Goal: Use online tool/utility: Utilize a website feature to perform a specific function

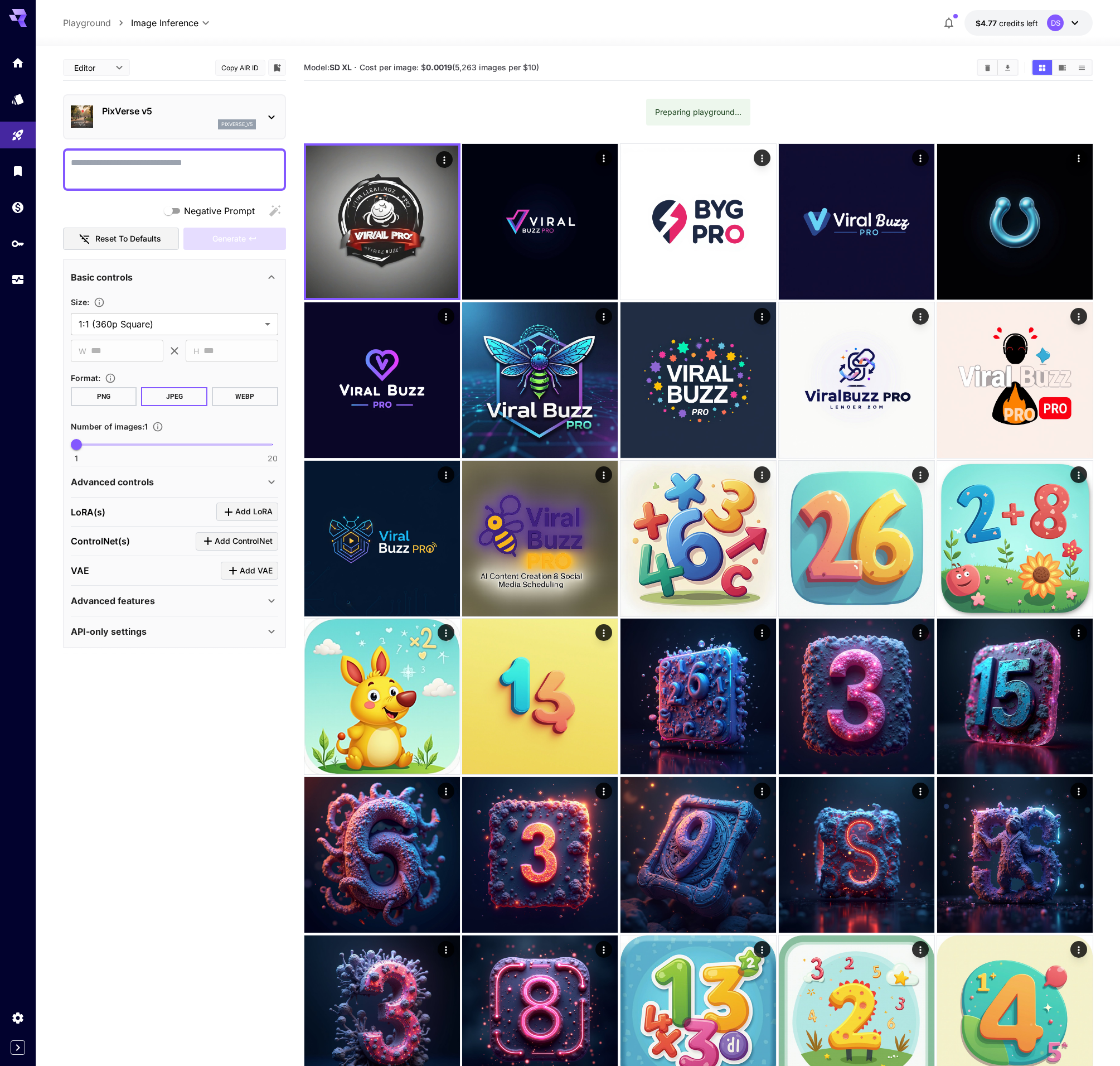
click at [175, 120] on div "pixverse_v5" at bounding box center [179, 124] width 154 height 10
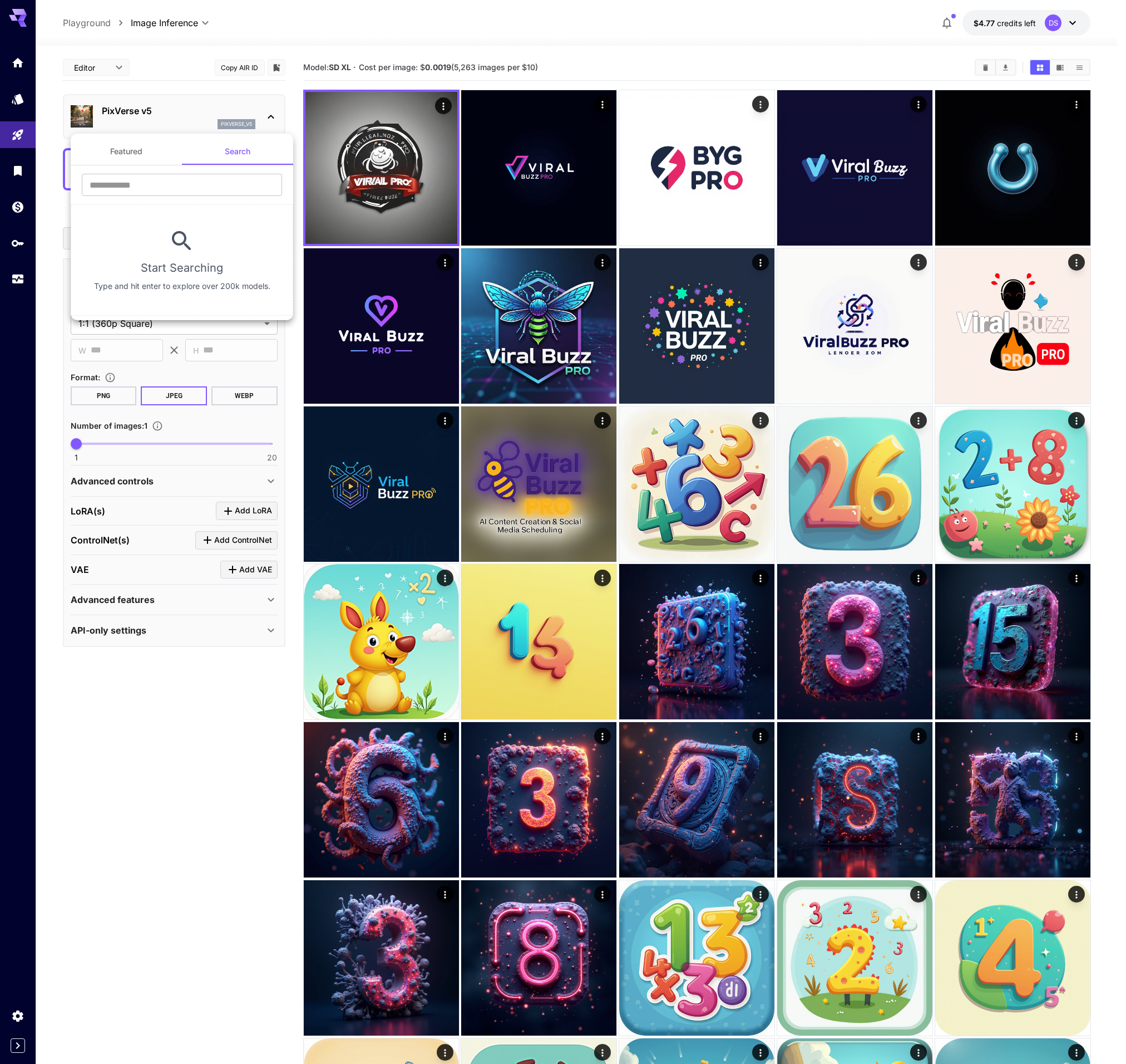
click at [314, 52] on div at bounding box center [563, 532] width 1126 height 1064
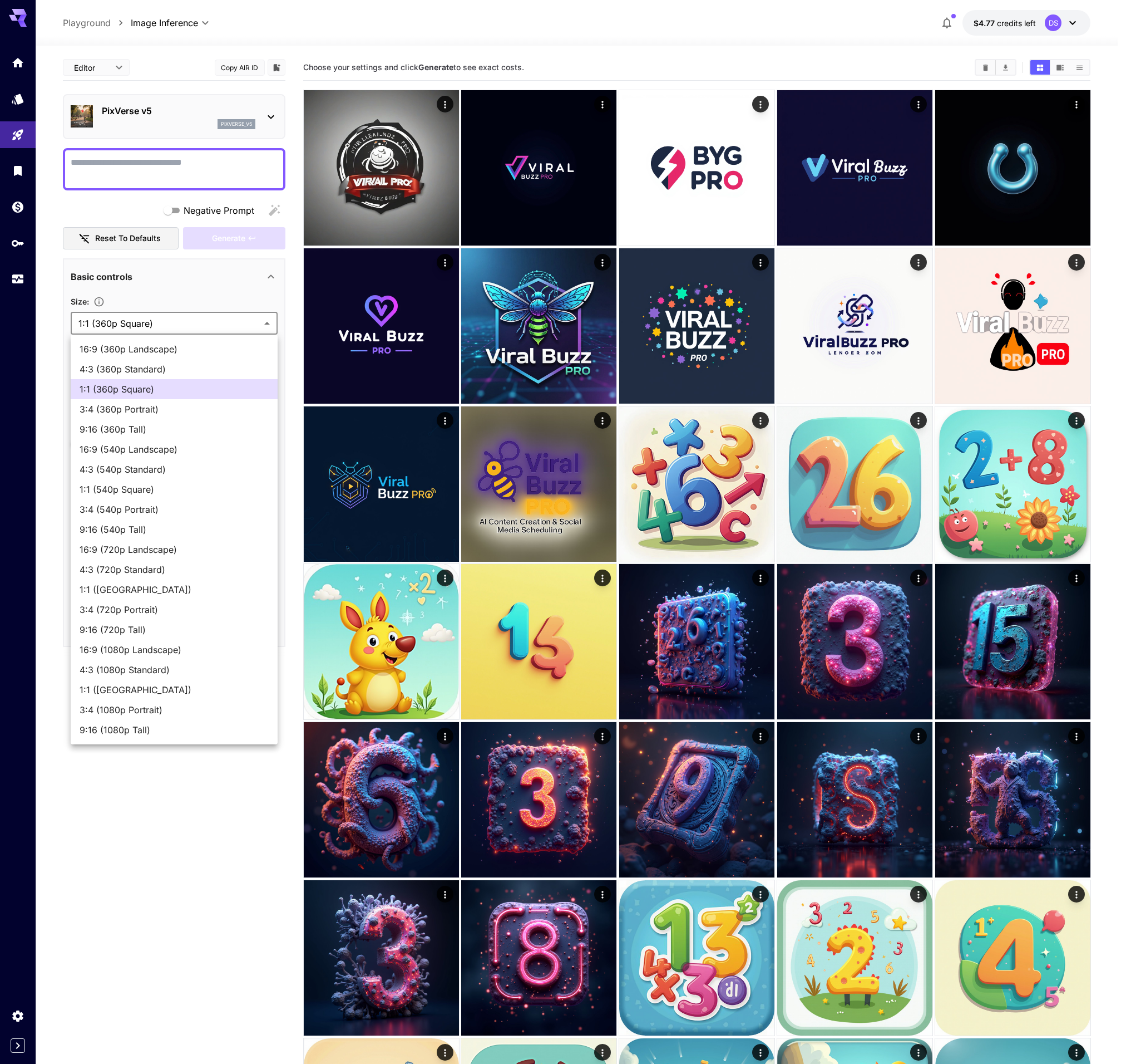
click at [234, 265] on div at bounding box center [563, 532] width 1126 height 1064
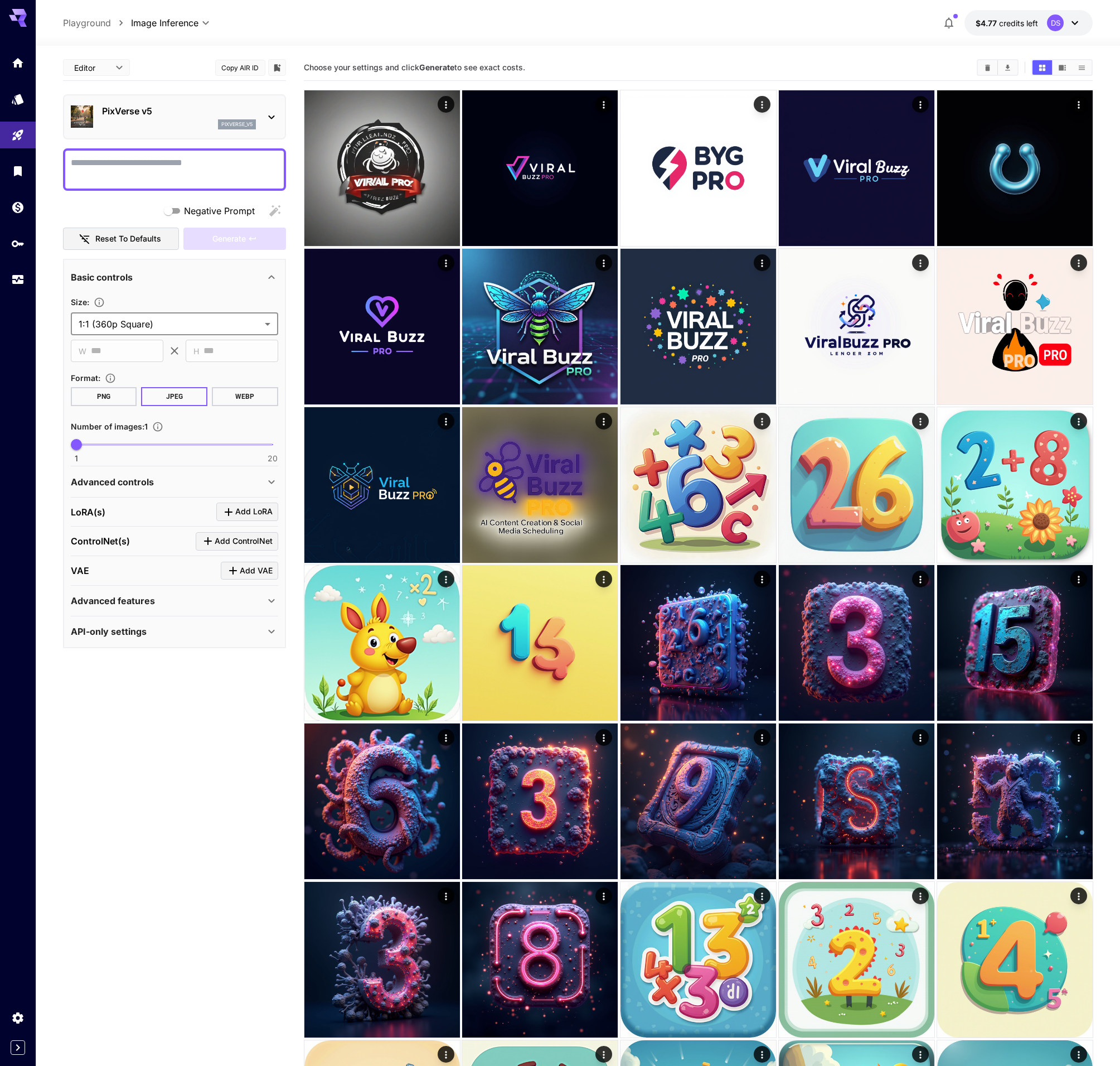
click at [152, 790] on section "**********" at bounding box center [175, 508] width 223 height 906
click at [134, 158] on textarea "Negative Prompt" at bounding box center [174, 169] width 207 height 27
click at [77, 162] on textarea "**********" at bounding box center [174, 169] width 207 height 27
click at [127, 164] on textarea "**********" at bounding box center [174, 169] width 207 height 27
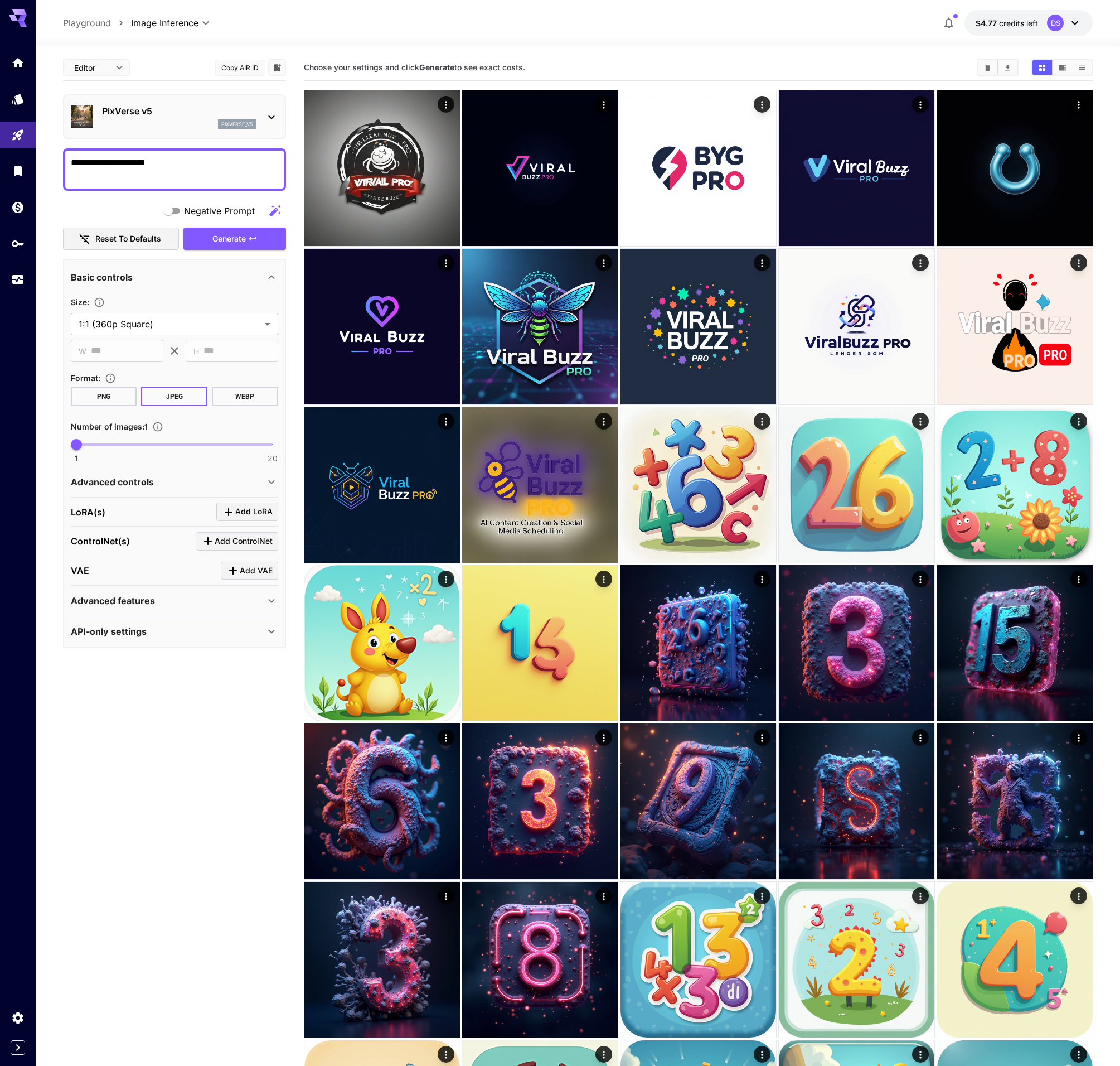
click at [175, 164] on textarea "**********" at bounding box center [174, 169] width 207 height 27
type textarea "**********"
click at [273, 625] on icon at bounding box center [271, 631] width 13 height 13
click at [235, 236] on span "Generate" at bounding box center [229, 239] width 33 height 14
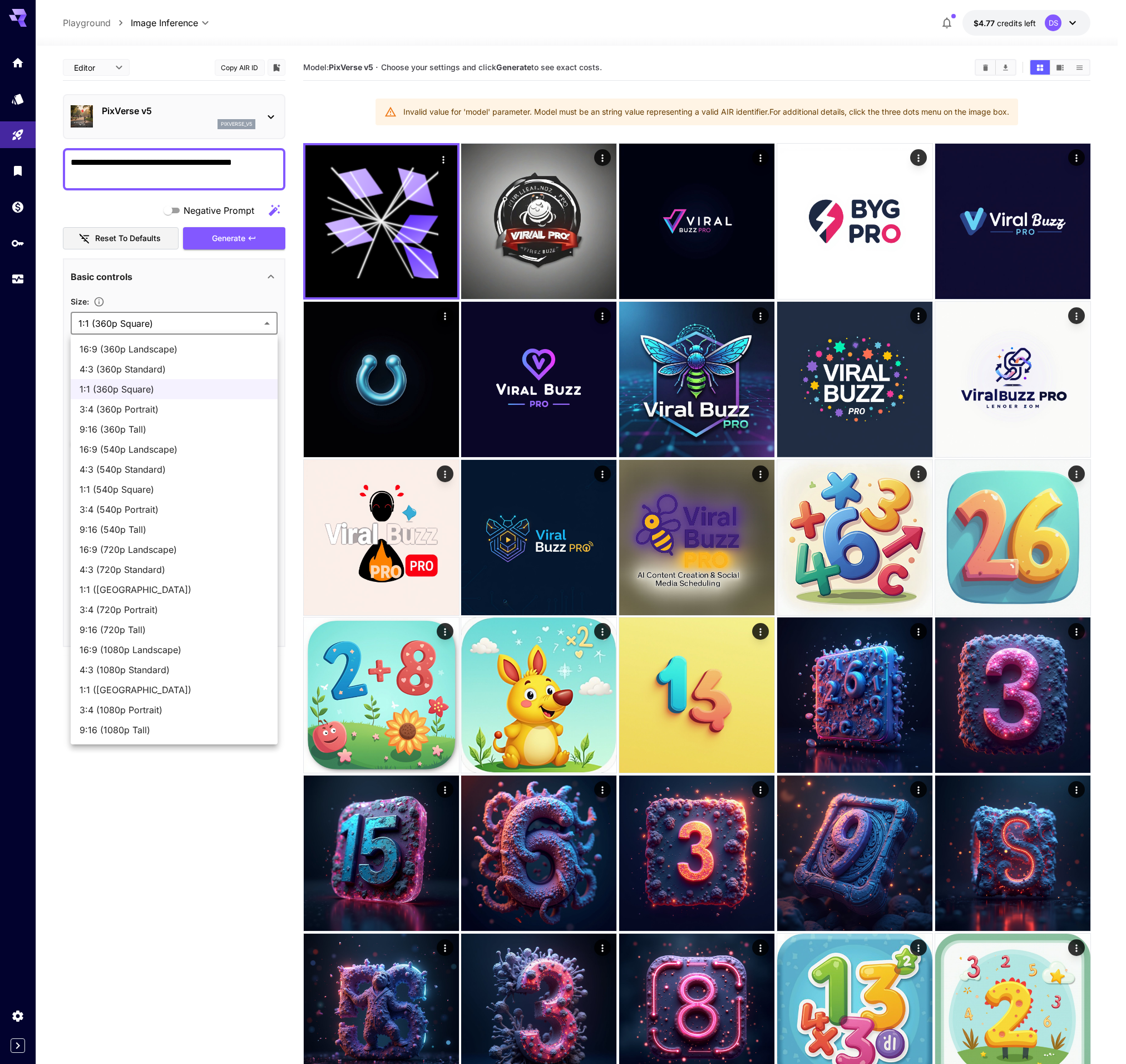
click at [188, 322] on div at bounding box center [563, 532] width 1126 height 1064
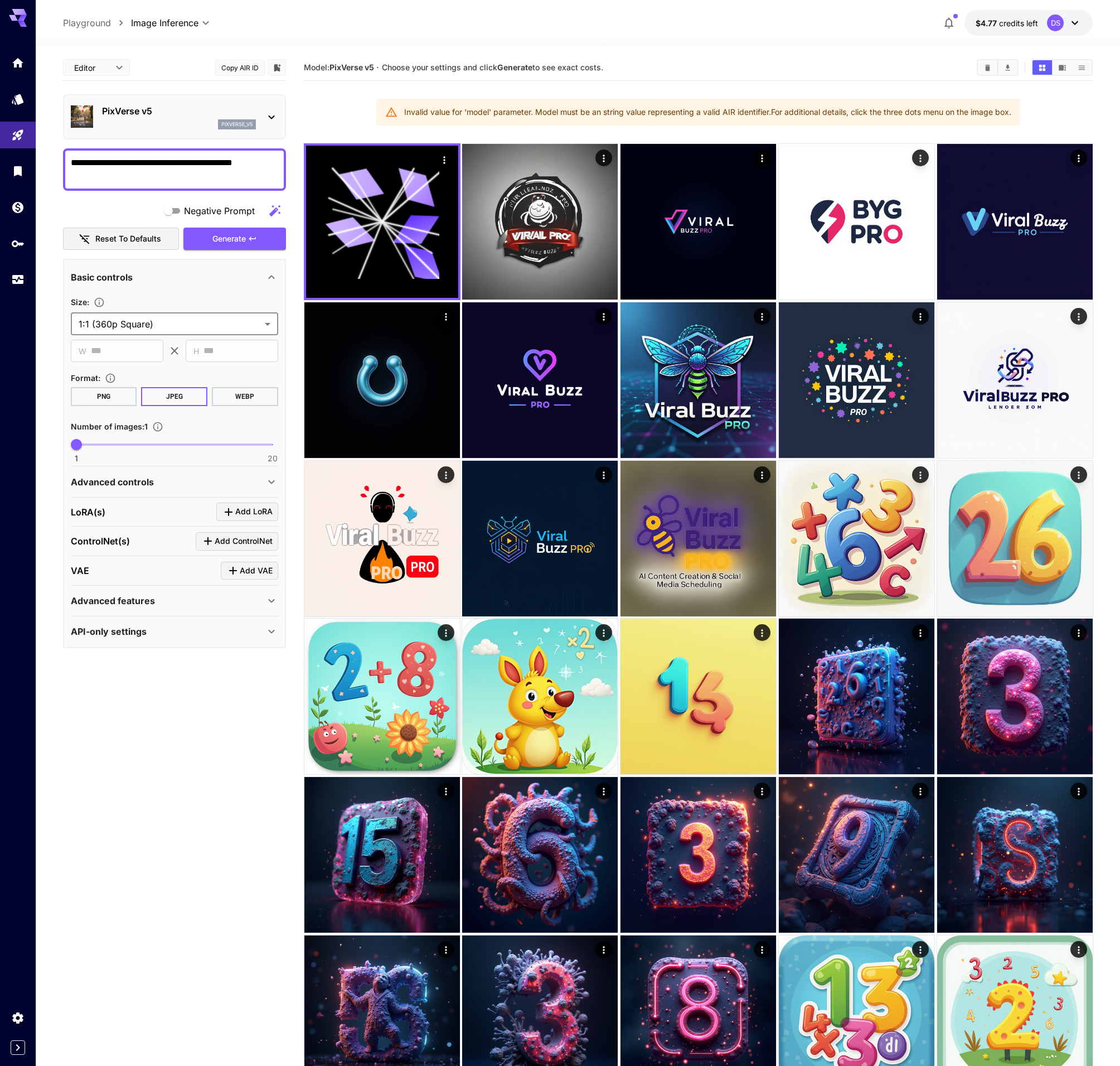
click at [197, 301] on div "16:9 (360p Landscape) 4:3 (360p Standard) 1:1 (360p Square) 3:4 (360p Portrait)…" at bounding box center [560, 533] width 1120 height 1066
click at [226, 627] on div "API-only settings" at bounding box center [168, 631] width 194 height 13
click at [272, 212] on icon "button" at bounding box center [275, 210] width 13 height 13
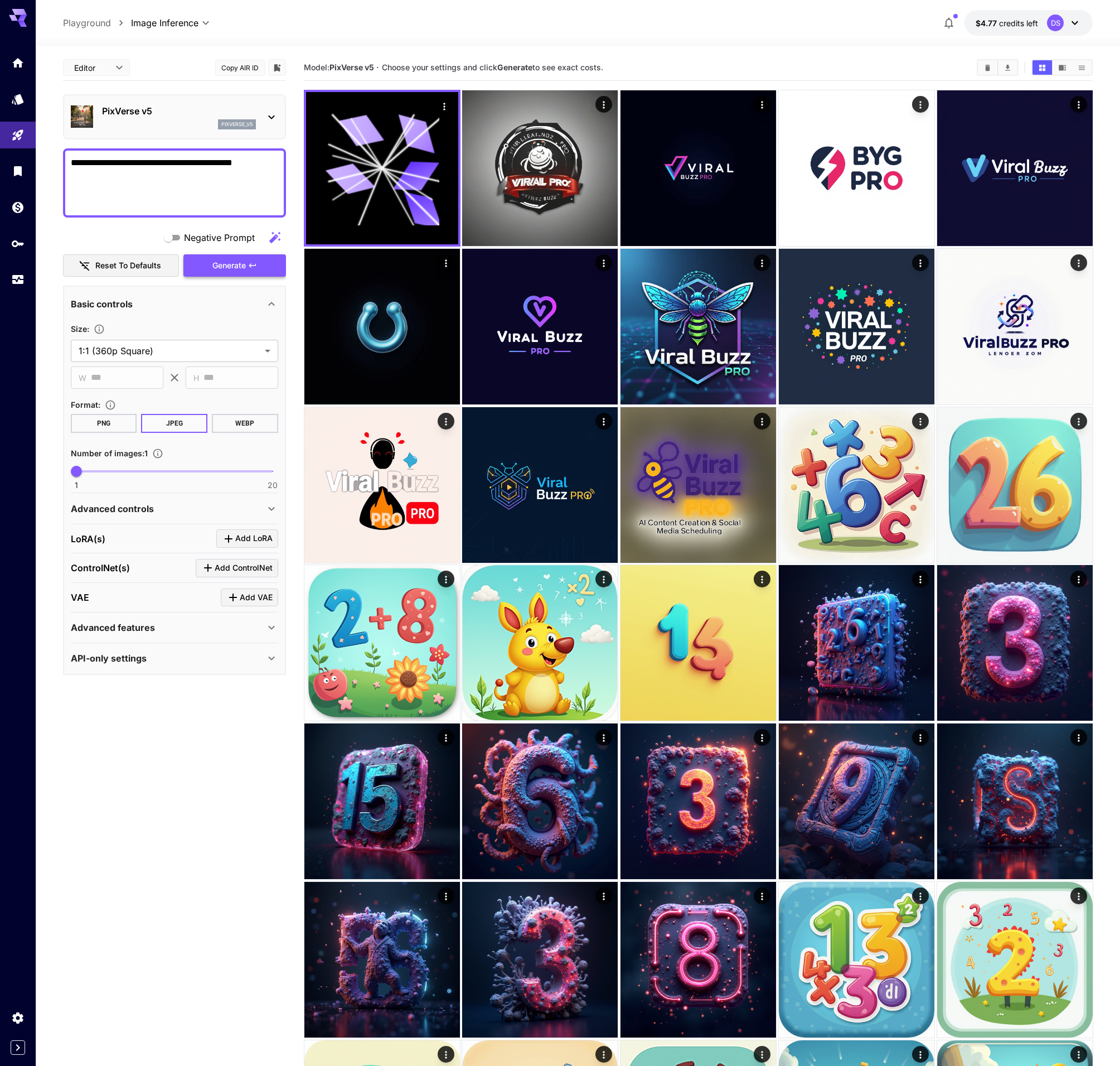
click at [226, 258] on button "Generate" at bounding box center [235, 265] width 103 height 23
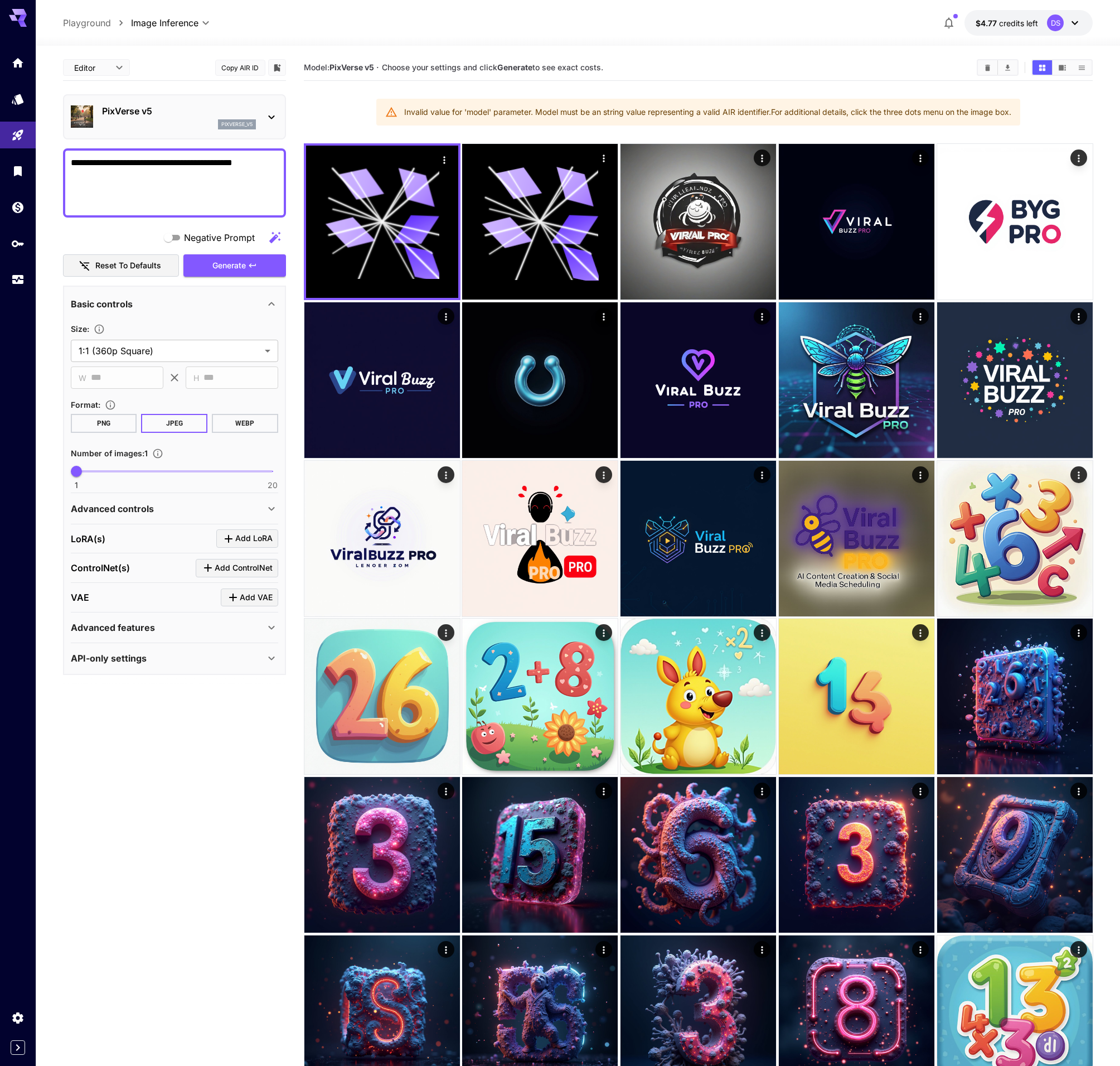
click at [147, 264] on button "Reset to defaults" at bounding box center [121, 265] width 116 height 23
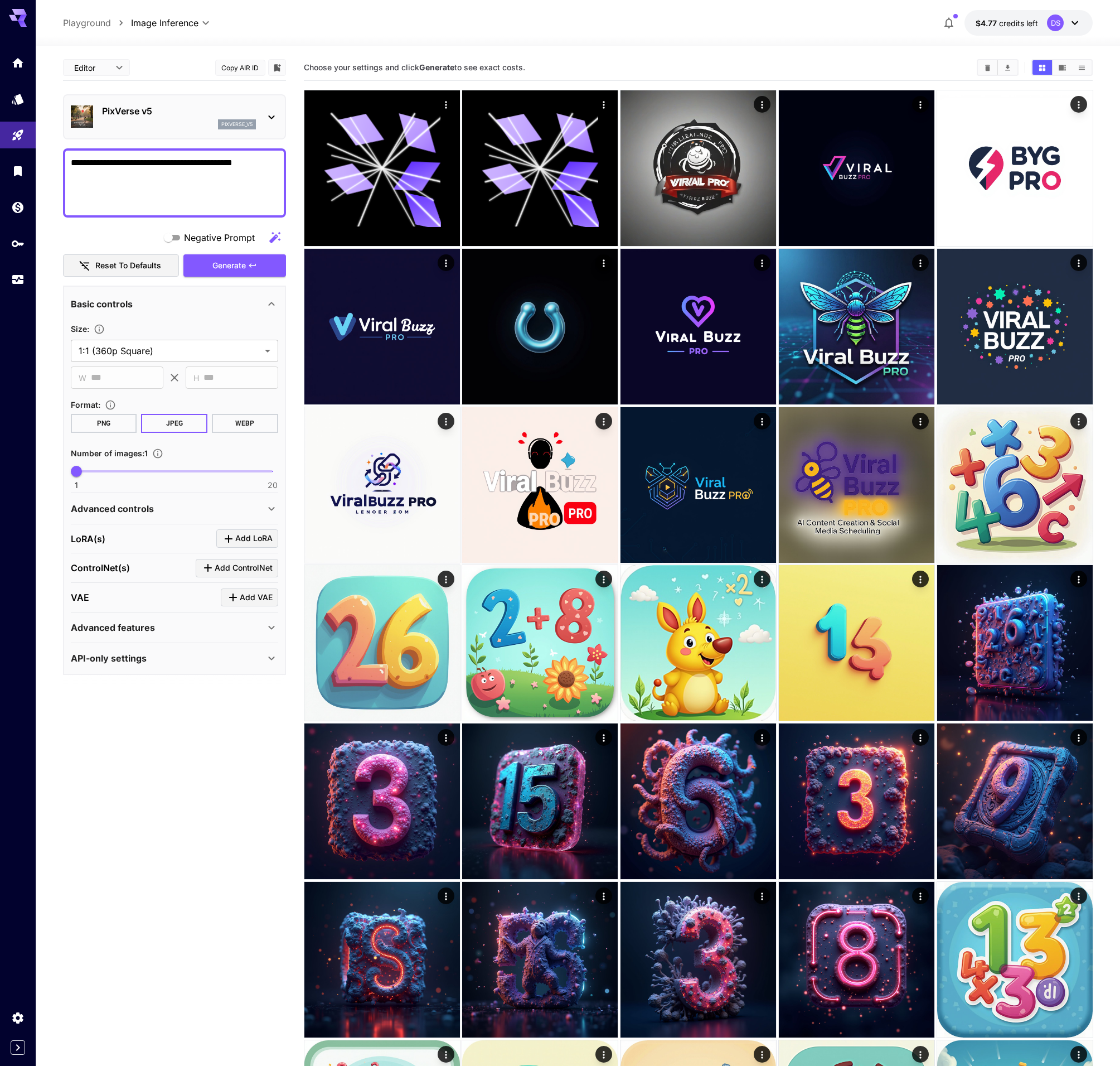
click at [266, 117] on icon at bounding box center [271, 117] width 13 height 13
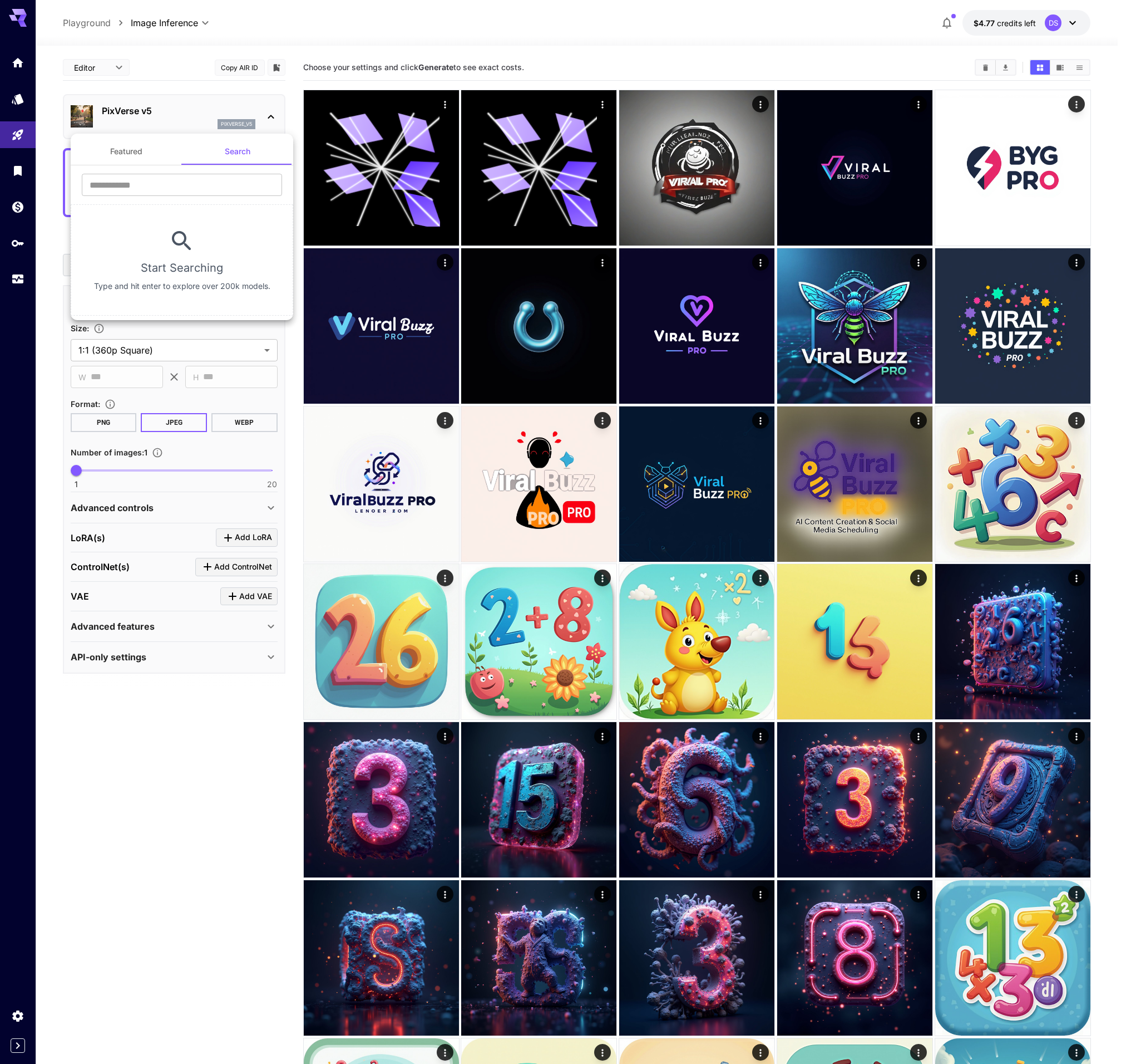
click at [262, 121] on div at bounding box center [563, 532] width 1126 height 1064
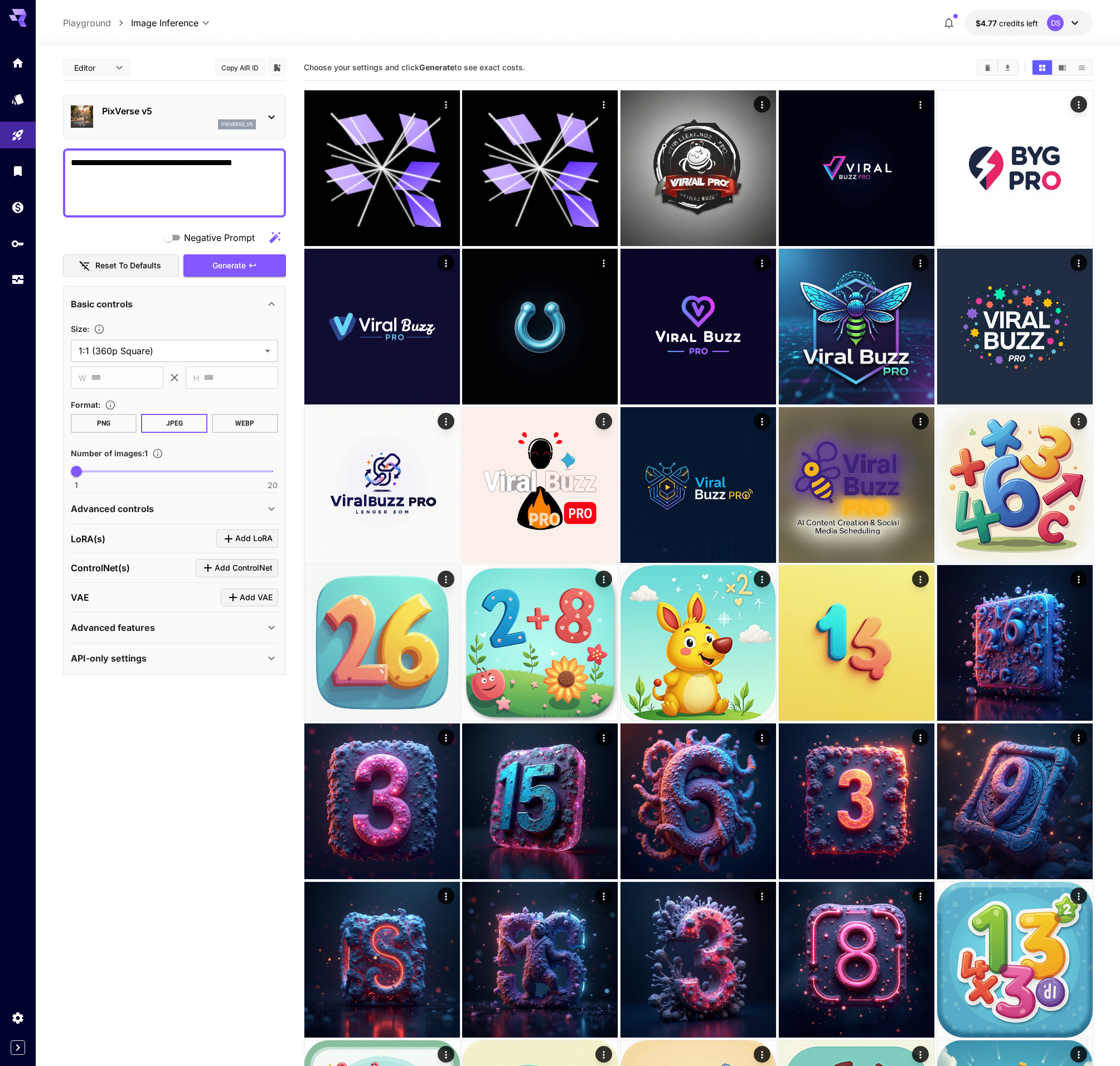
click at [272, 619] on div "Advanced features" at bounding box center [174, 628] width 207 height 27
click at [269, 618] on div "Advanced features" at bounding box center [174, 628] width 207 height 27
click at [259, 660] on div "API-only settings" at bounding box center [168, 658] width 194 height 13
click at [262, 654] on div "API-only settings" at bounding box center [168, 658] width 194 height 13
click at [159, 268] on button "Reset to defaults" at bounding box center [121, 265] width 116 height 23
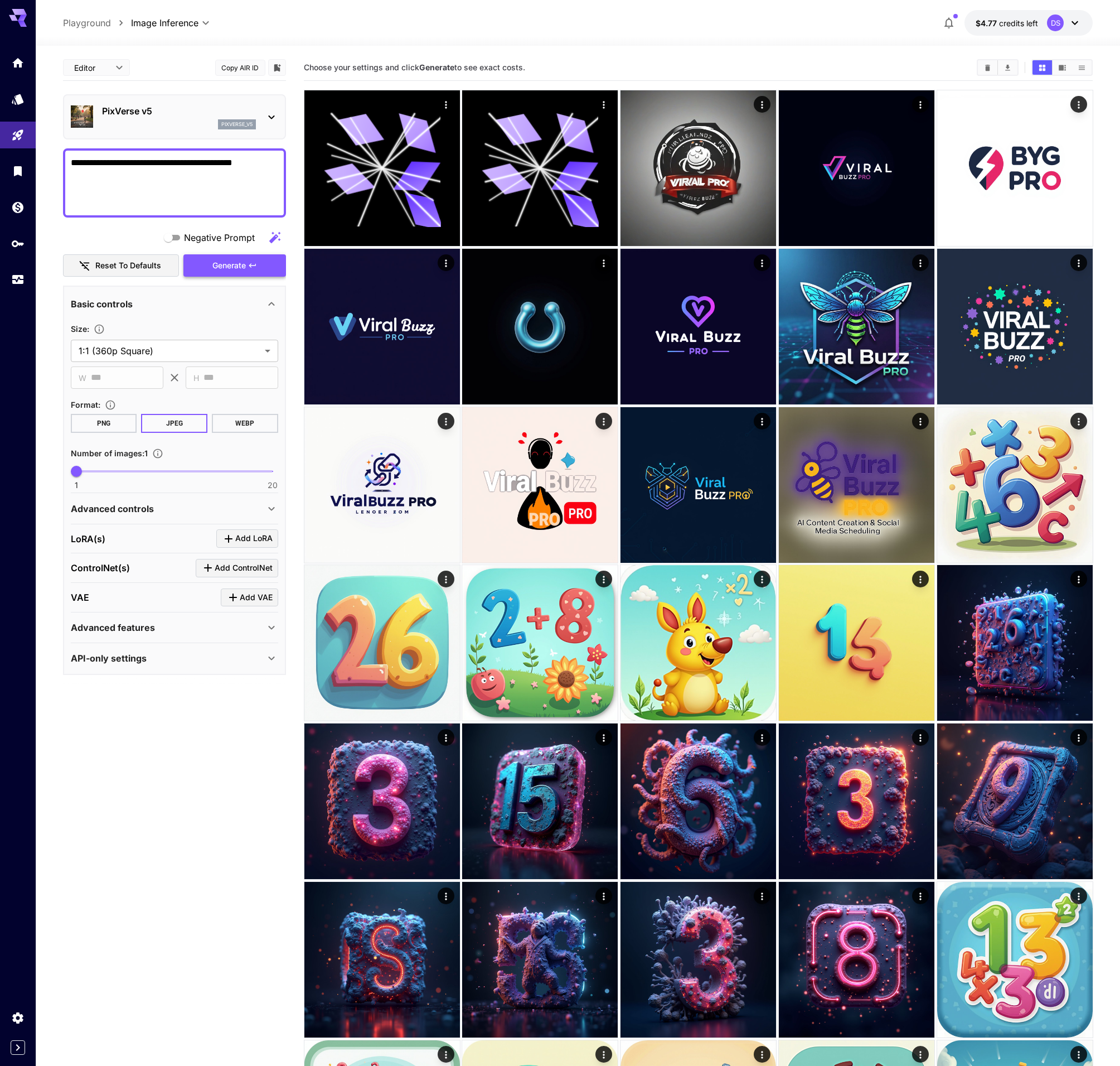
click at [209, 268] on button "Generate" at bounding box center [235, 265] width 103 height 23
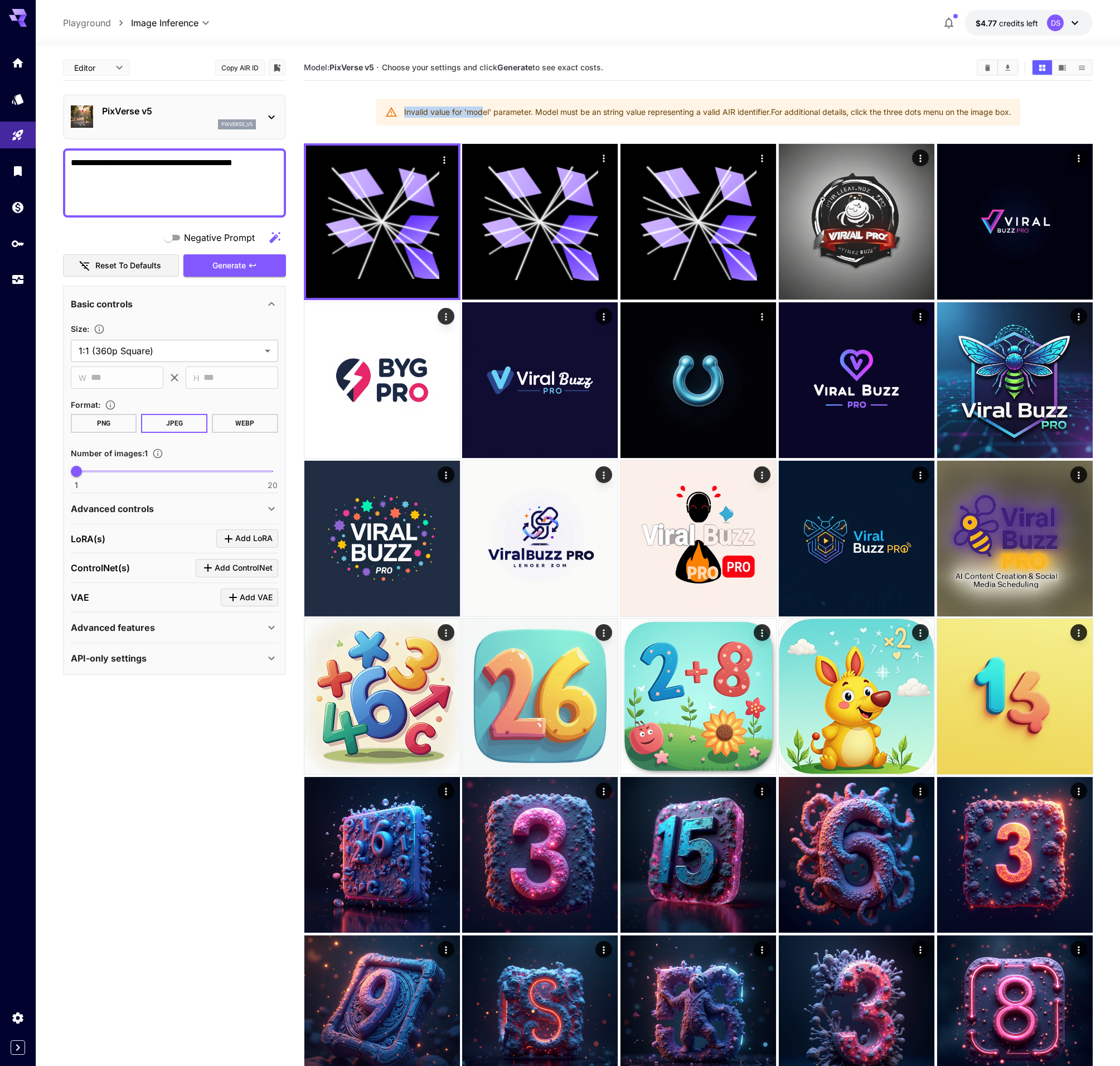
drag, startPoint x: 397, startPoint y: 112, endPoint x: 482, endPoint y: 114, distance: 85.0
click at [482, 114] on div "Invalid value for 'model' parameter. Model must be an string value representing…" at bounding box center [698, 112] width 644 height 27
